Goal: Task Accomplishment & Management: Complete application form

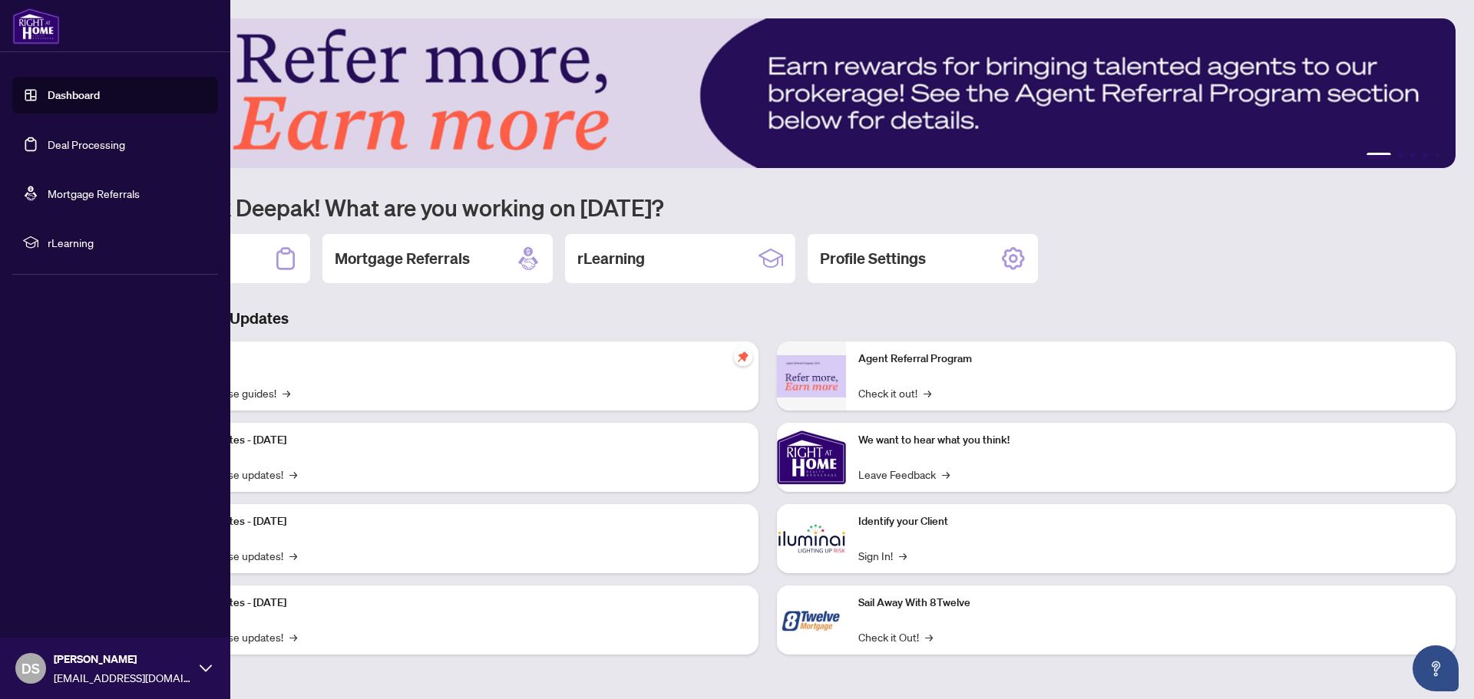
click at [102, 145] on link "Deal Processing" at bounding box center [87, 144] width 78 height 14
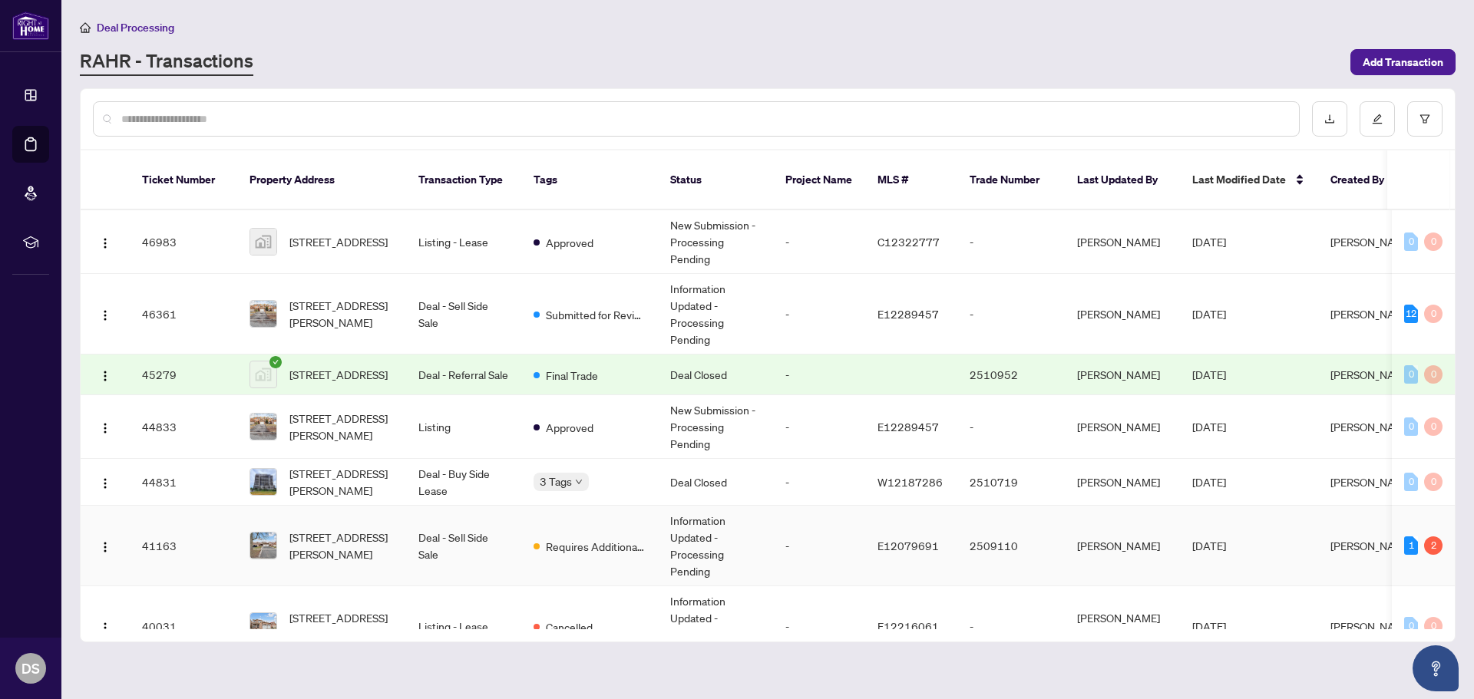
click at [503, 545] on td "Deal - Sell Side Sale" at bounding box center [463, 546] width 115 height 81
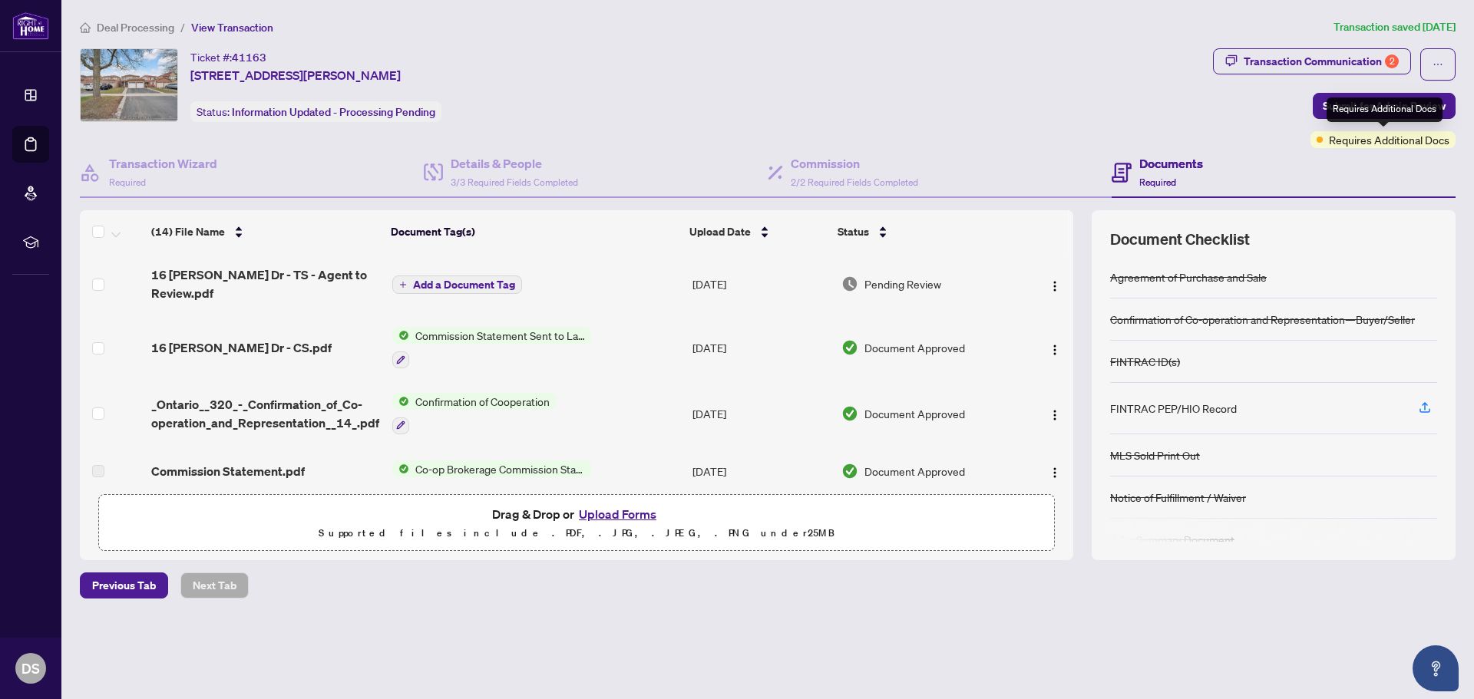
click at [1352, 140] on span "Requires Additional Docs" at bounding box center [1389, 139] width 120 height 17
click at [1308, 51] on div "Transaction Communication 2" at bounding box center [1320, 61] width 155 height 25
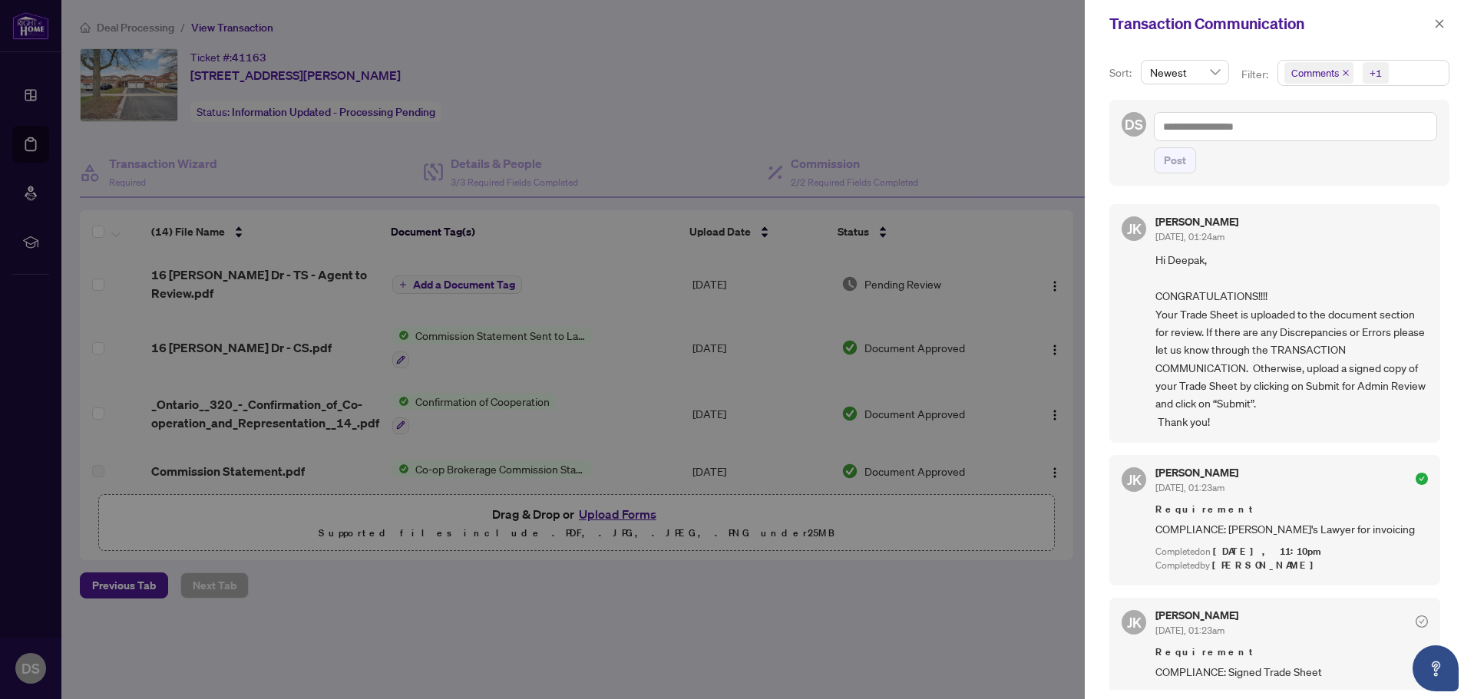
click at [417, 276] on div at bounding box center [737, 349] width 1474 height 699
click at [1437, 22] on icon "close" at bounding box center [1439, 23] width 11 height 11
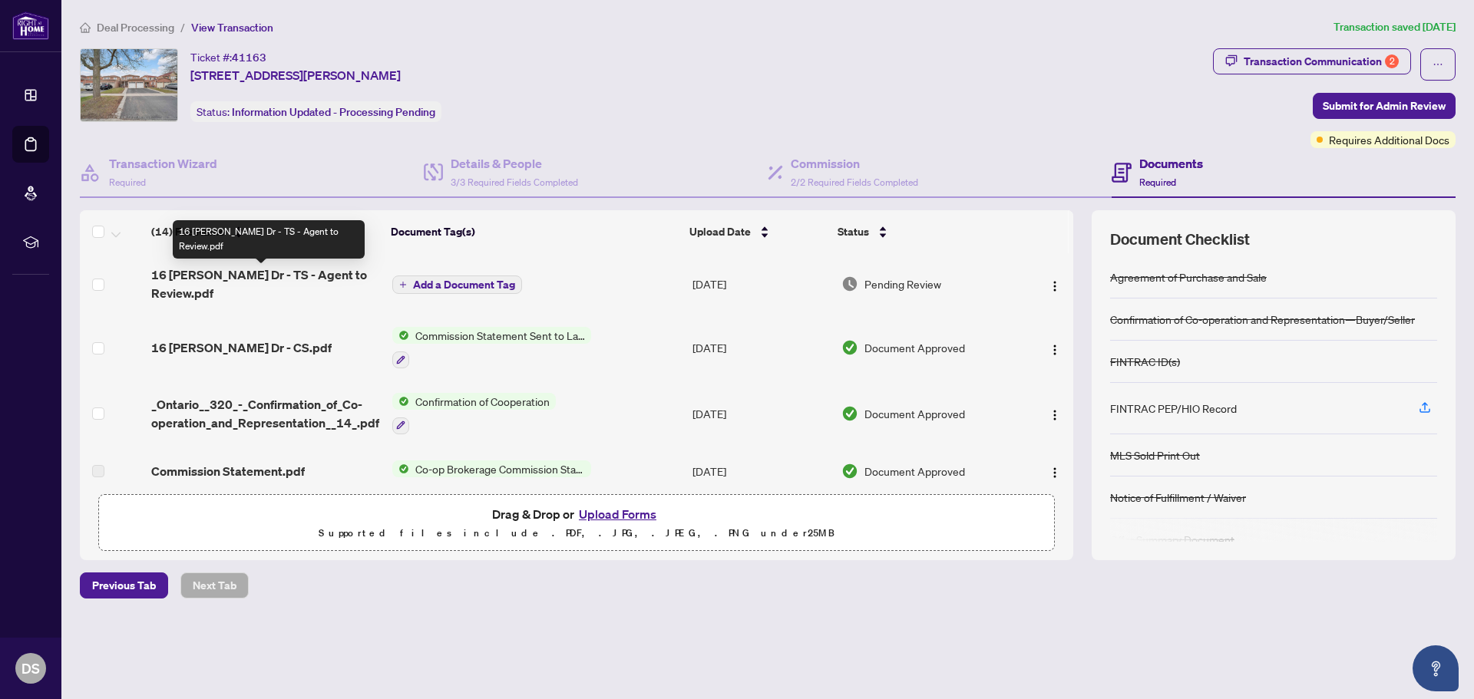
click at [296, 281] on span "16 Sullivan Dr - TS - Agent to Review.pdf" at bounding box center [265, 284] width 228 height 37
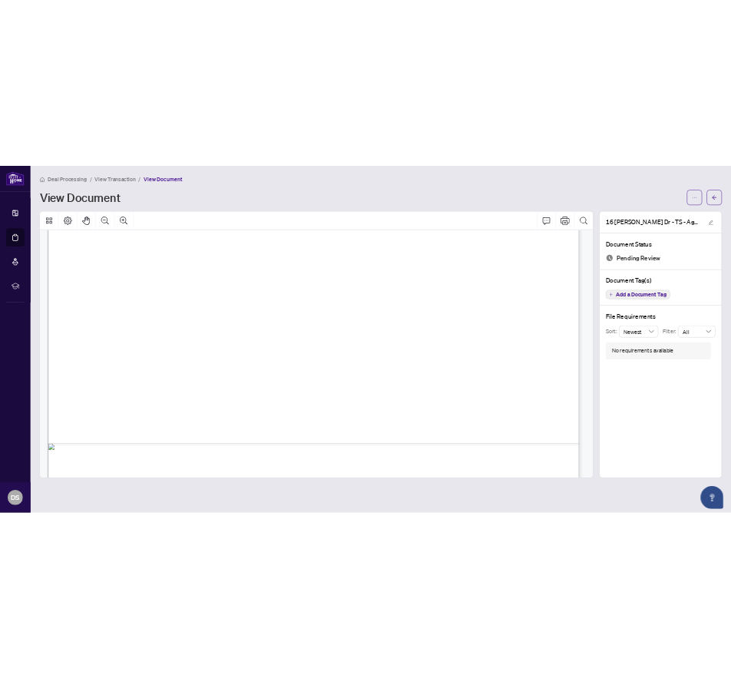
scroll to position [535, 0]
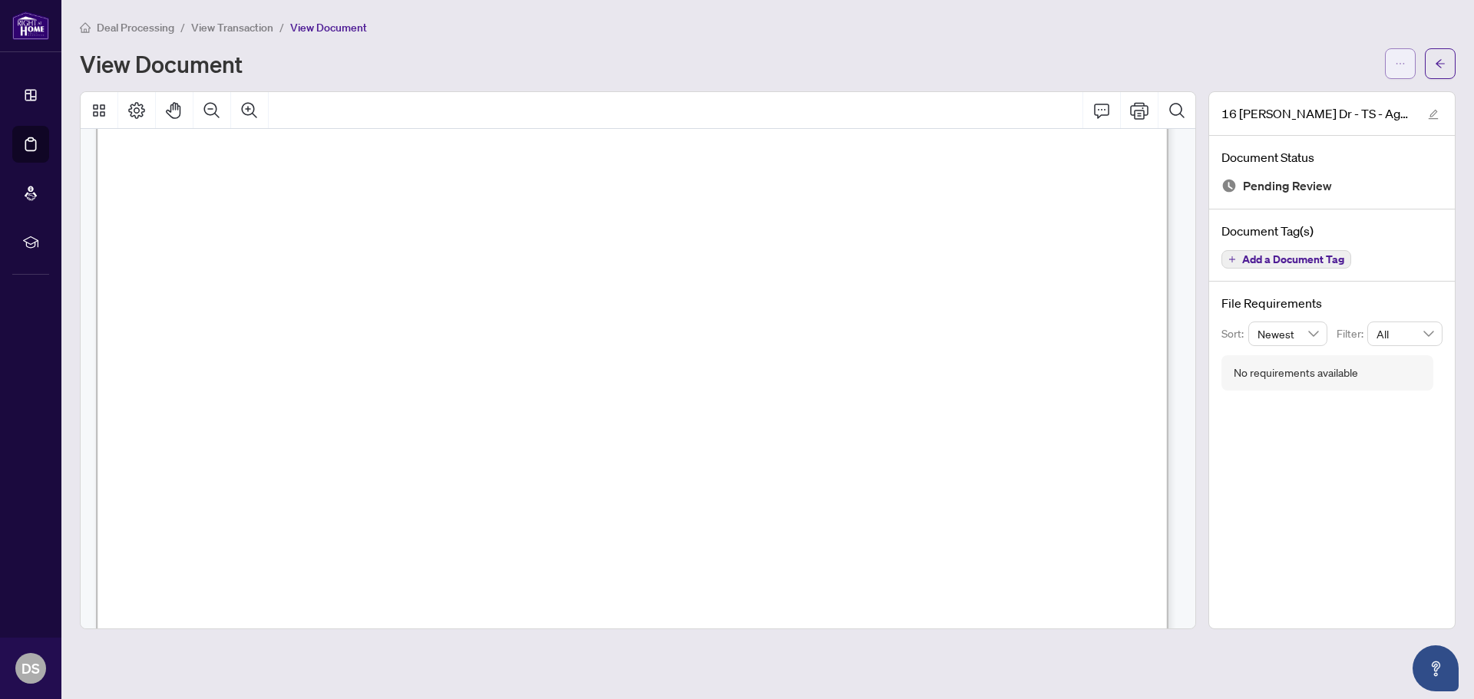
click at [1402, 68] on icon "ellipsis" at bounding box center [1400, 63] width 11 height 11
click at [1331, 94] on span "Download" at bounding box center [1344, 97] width 117 height 17
click at [1443, 57] on span "button" at bounding box center [1439, 63] width 11 height 25
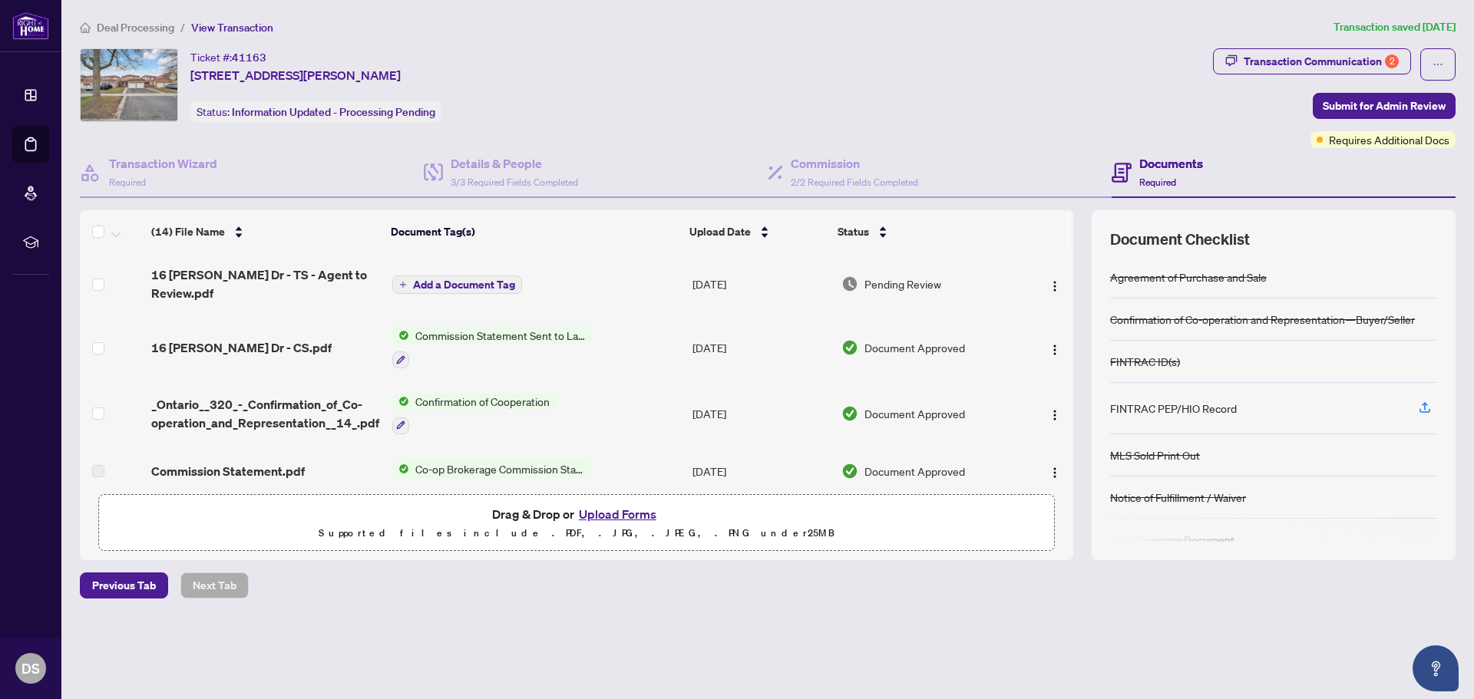
click at [642, 513] on button "Upload Forms" at bounding box center [617, 514] width 87 height 20
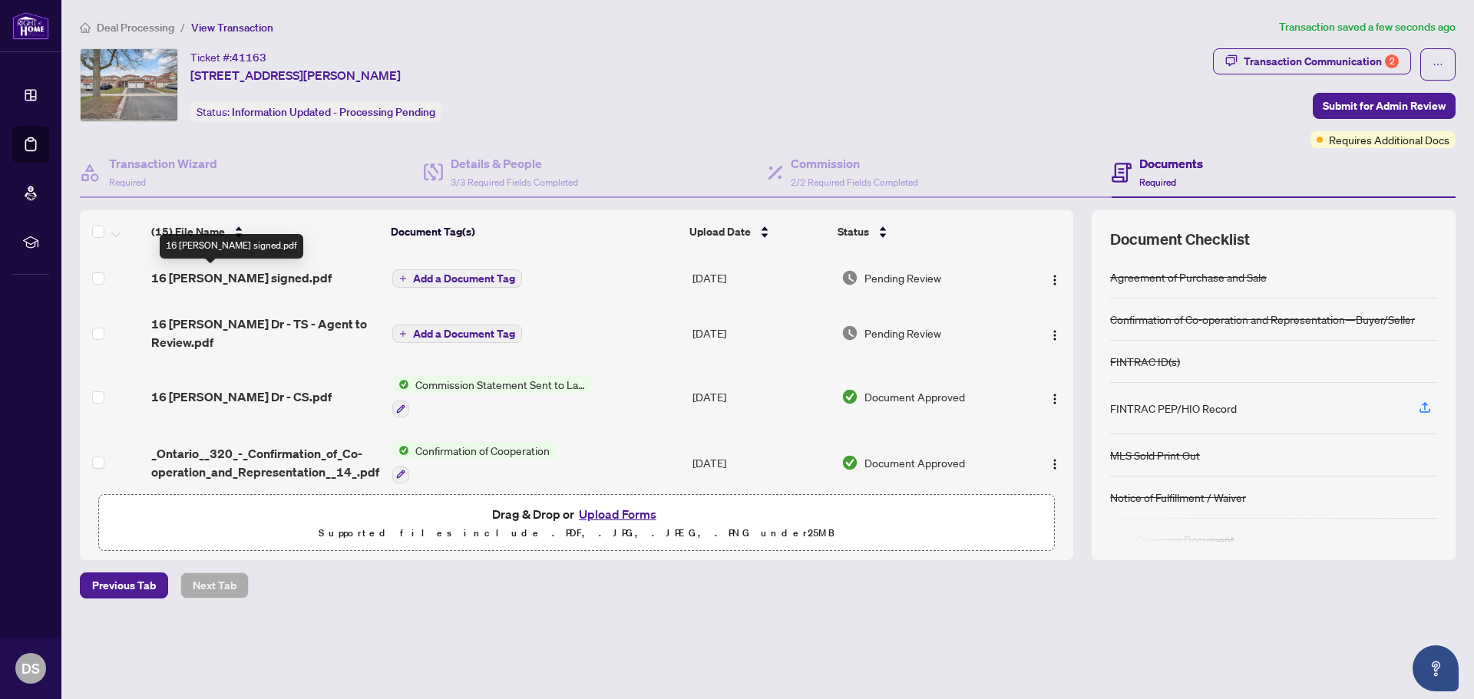
click at [260, 283] on span "16 Sullivan signed.pdf" at bounding box center [241, 278] width 180 height 18
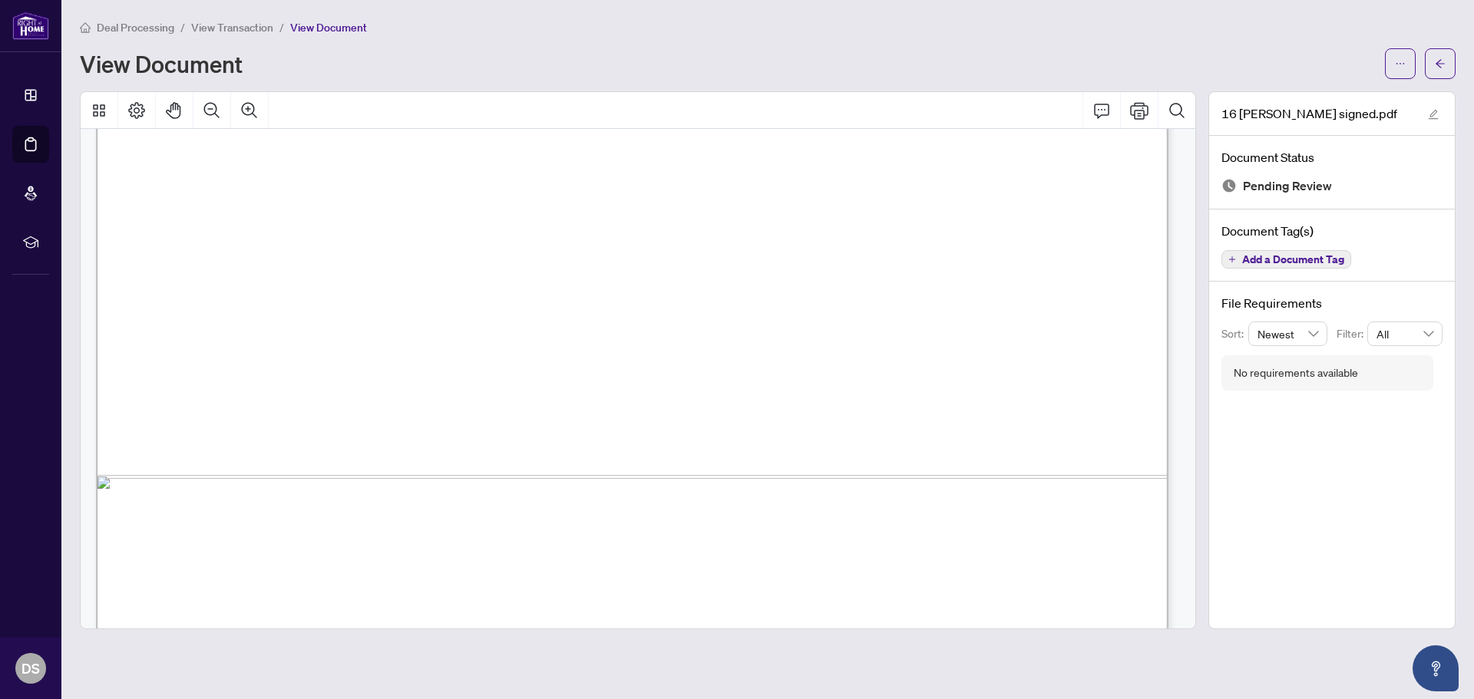
scroll to position [461, 0]
click at [1406, 64] on button "button" at bounding box center [1400, 63] width 31 height 31
click at [1437, 59] on icon "arrow-left" at bounding box center [1439, 63] width 11 height 11
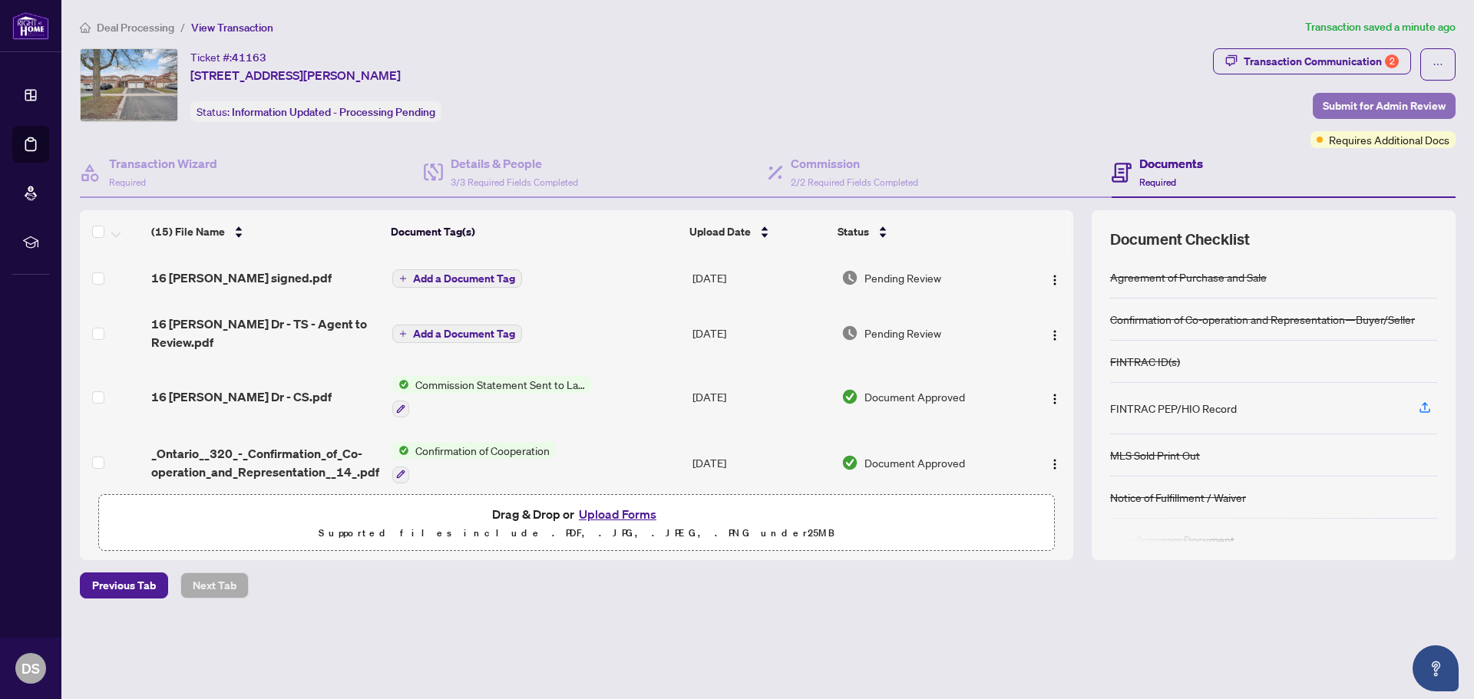
click at [1400, 103] on span "Submit for Admin Review" at bounding box center [1383, 106] width 123 height 25
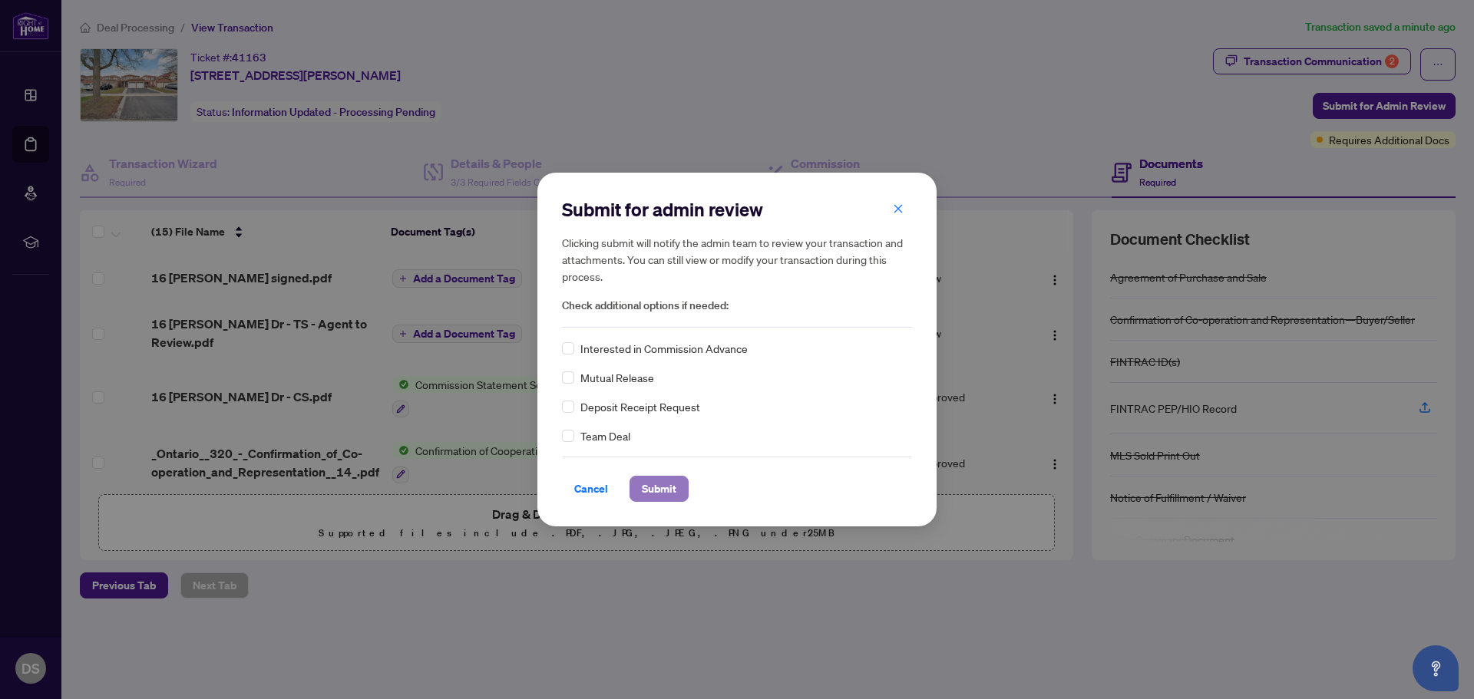
click at [652, 485] on span "Submit" at bounding box center [659, 489] width 35 height 25
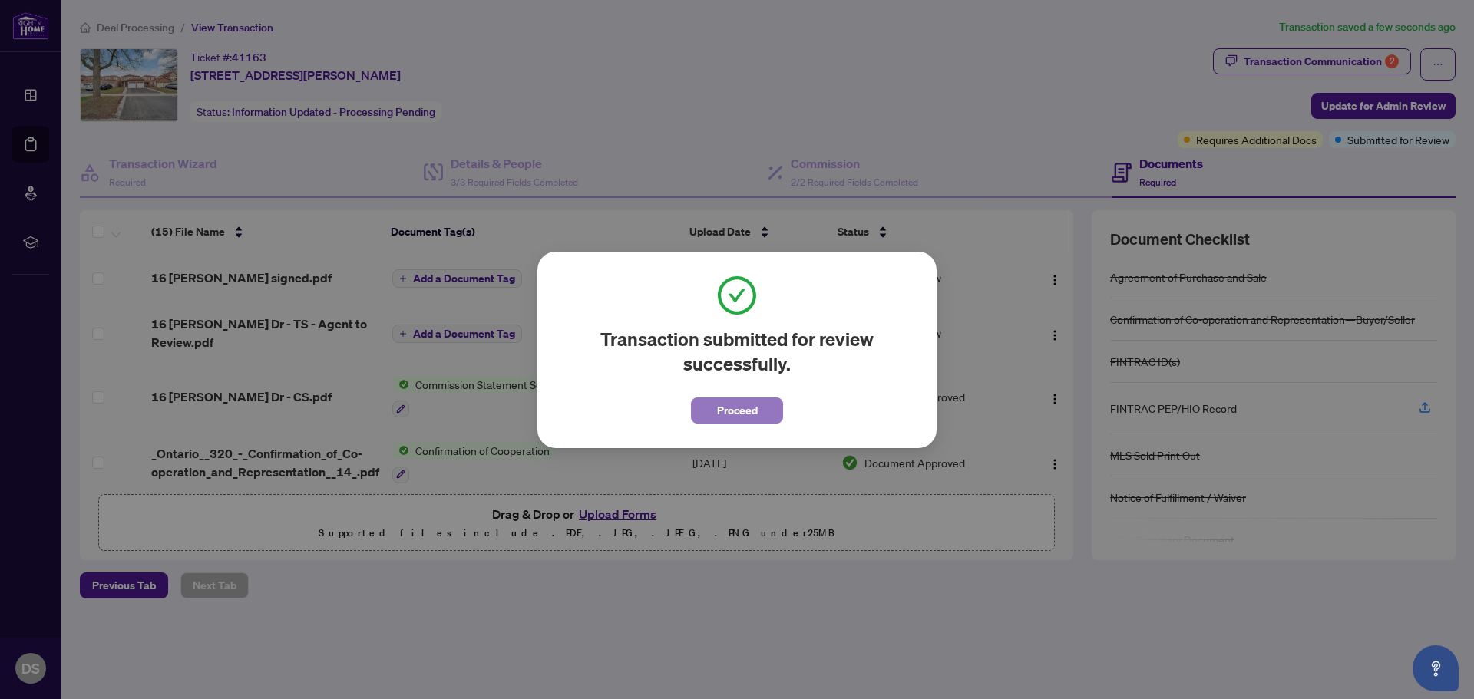
click at [721, 408] on span "Proceed" at bounding box center [737, 410] width 41 height 25
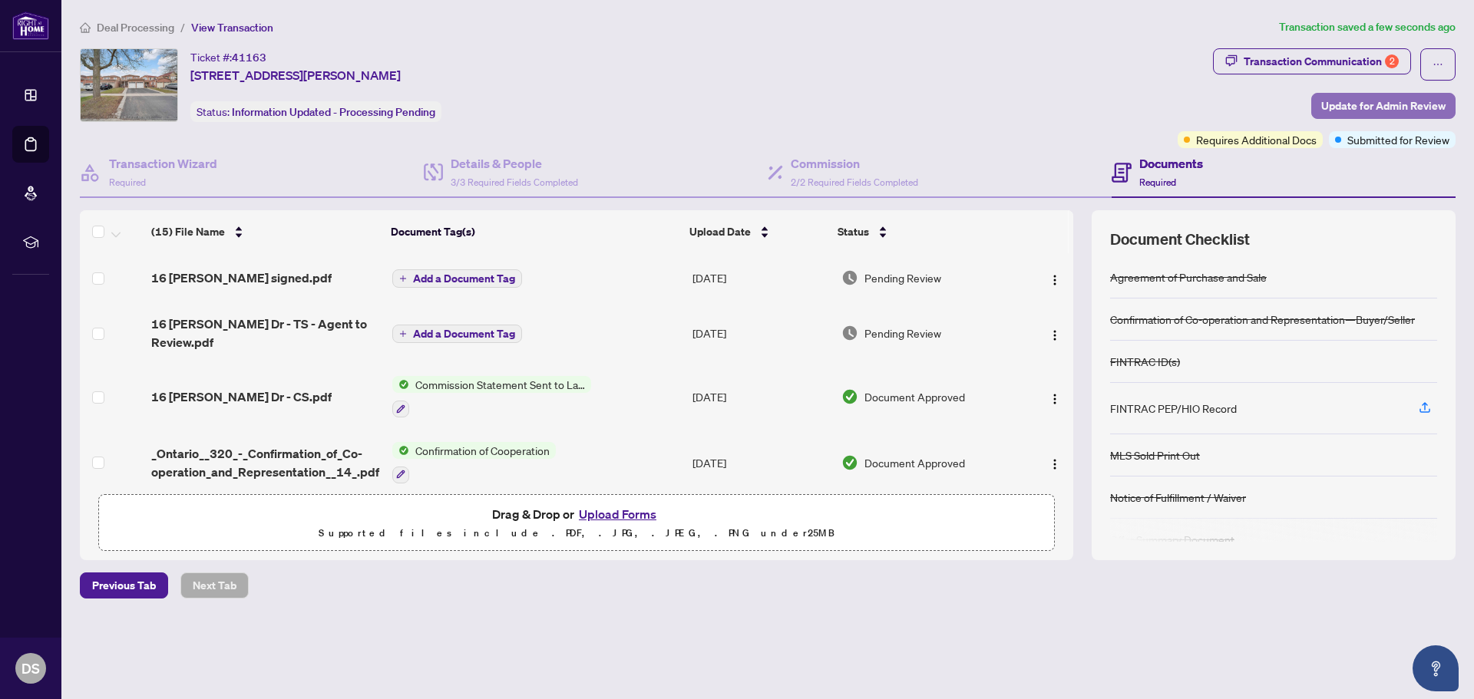
click at [1362, 107] on span "Update for Admin Review" at bounding box center [1383, 106] width 124 height 25
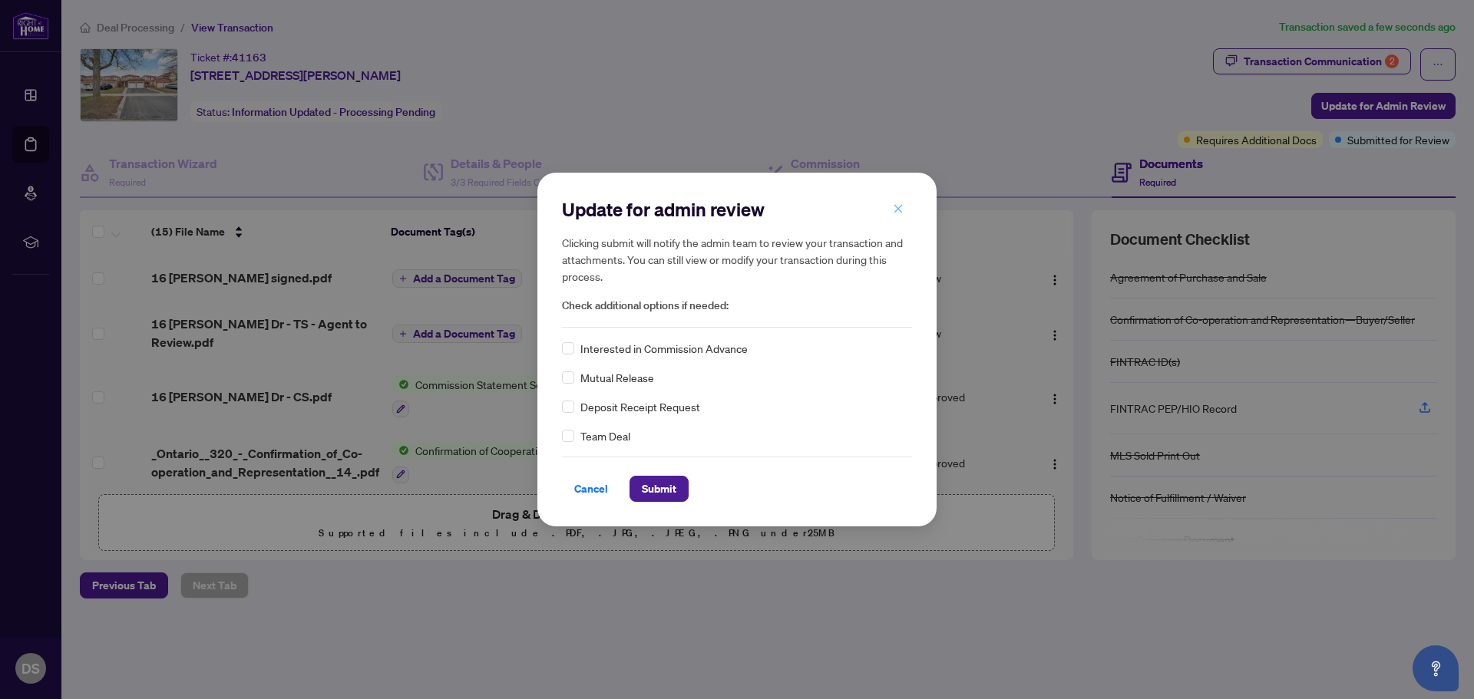
click at [897, 209] on icon "close" at bounding box center [898, 208] width 8 height 8
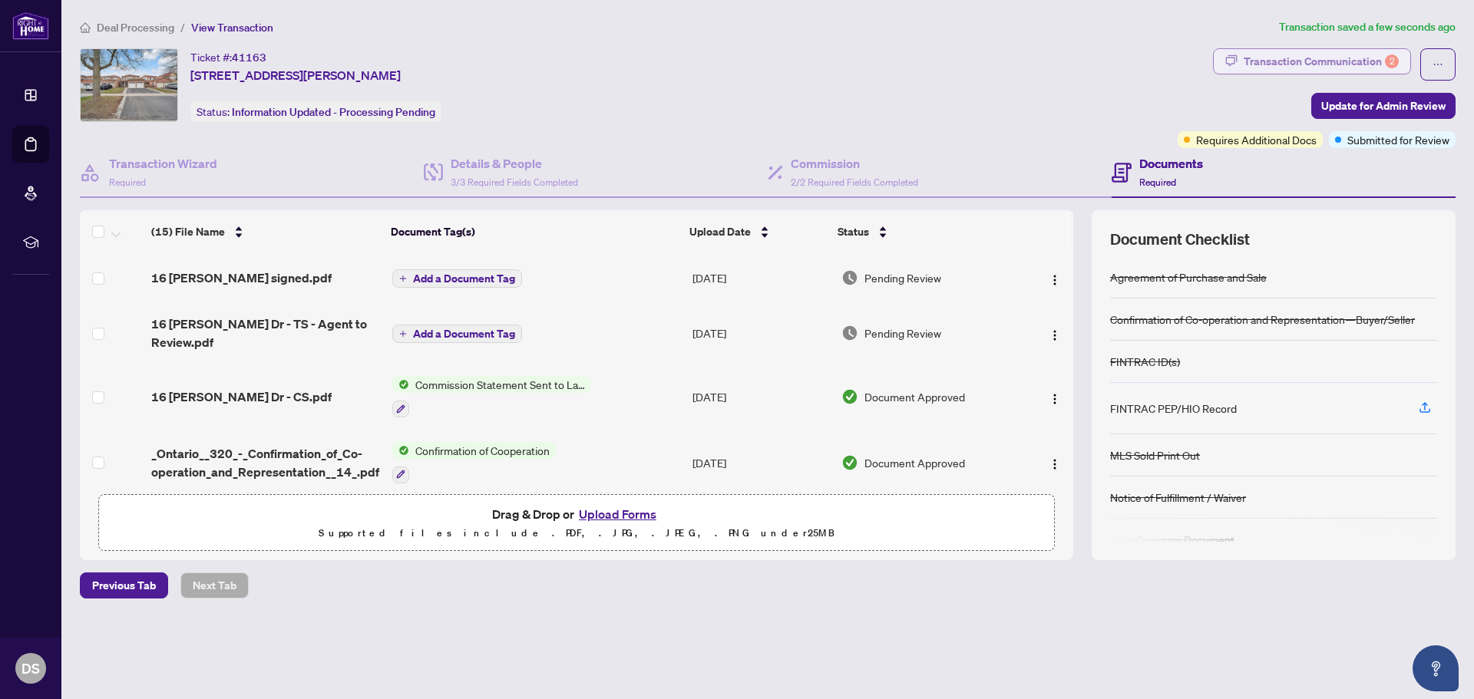
click at [1326, 61] on div "Transaction Communication 2" at bounding box center [1320, 61] width 155 height 25
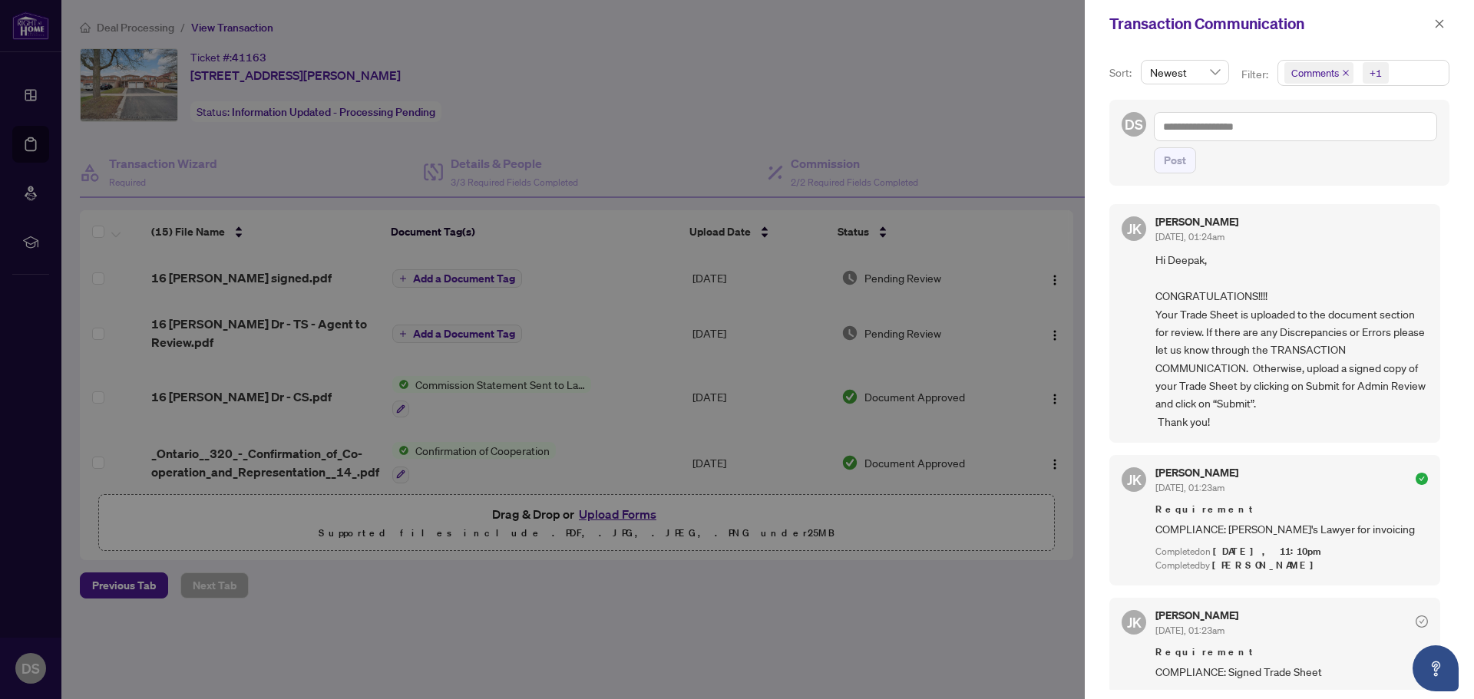
drag, startPoint x: 758, startPoint y: 69, endPoint x: 812, endPoint y: 68, distance: 54.5
click at [764, 74] on div at bounding box center [737, 349] width 1474 height 699
